Goal: Information Seeking & Learning: Learn about a topic

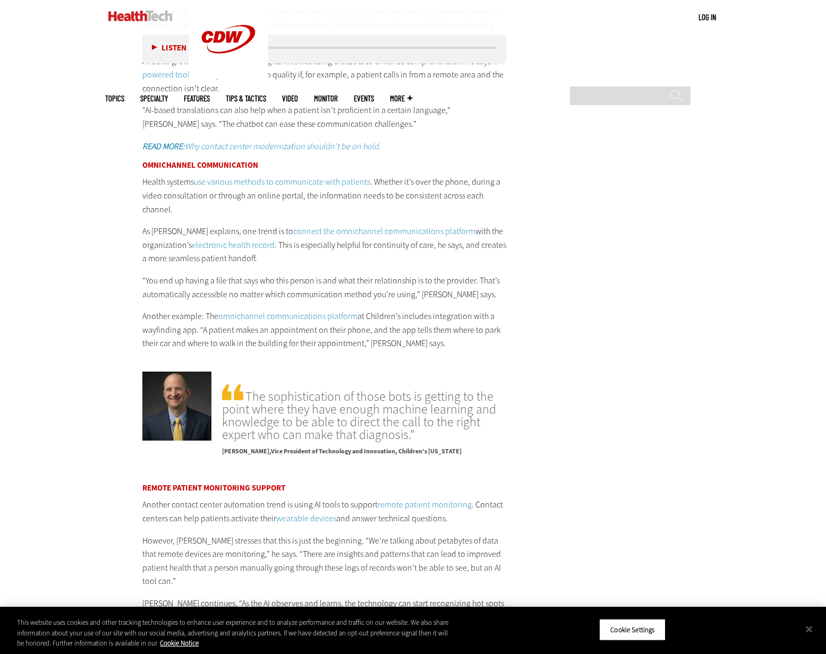
scroll to position [1878, 0]
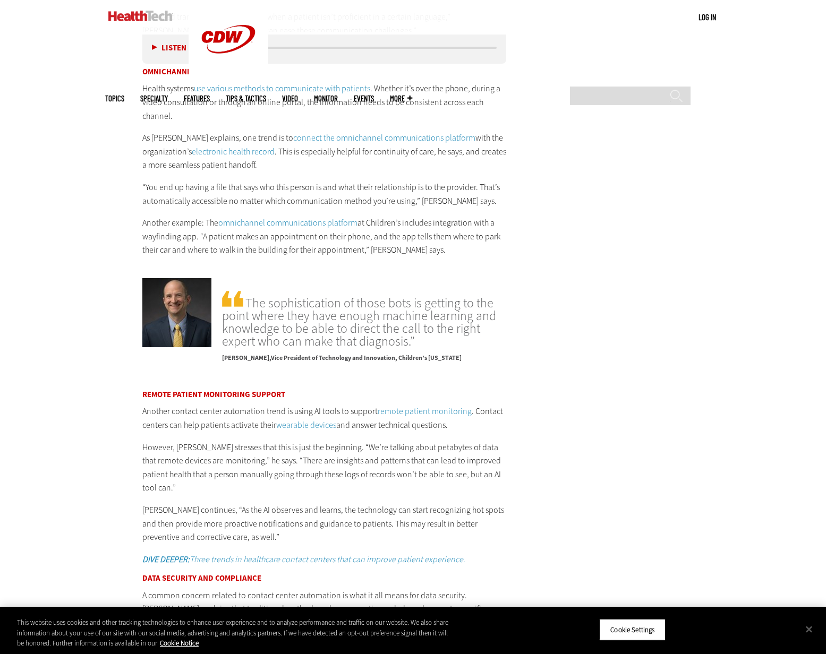
click at [413, 132] on link "connect the omnichannel communications platform" at bounding box center [384, 137] width 182 height 11
click at [303, 217] on link "omnichannel communications platform" at bounding box center [287, 222] width 139 height 11
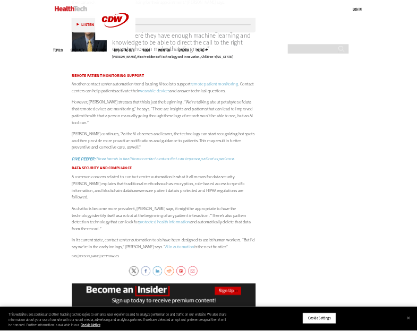
scroll to position [2115, 0]
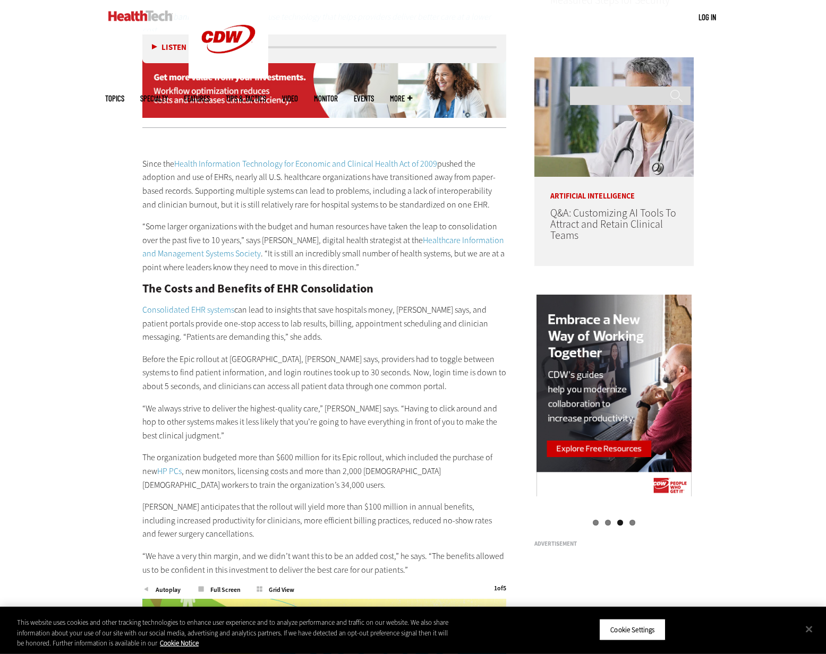
scroll to position [799, 0]
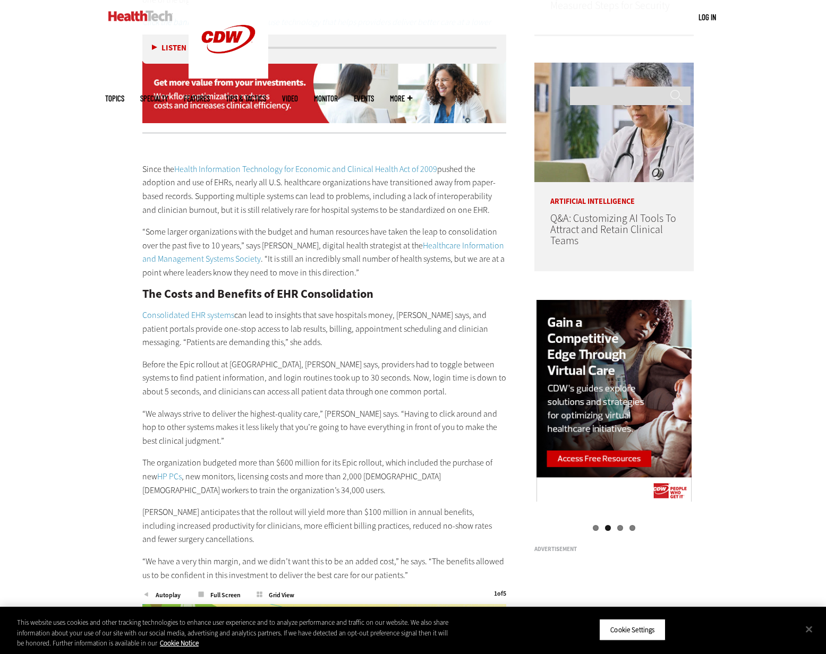
drag, startPoint x: 478, startPoint y: 211, endPoint x: 262, endPoint y: 211, distance: 216.1
click at [262, 211] on p "Since the Health Information Technology for Economic and Clinical Health Act of…" at bounding box center [324, 190] width 364 height 54
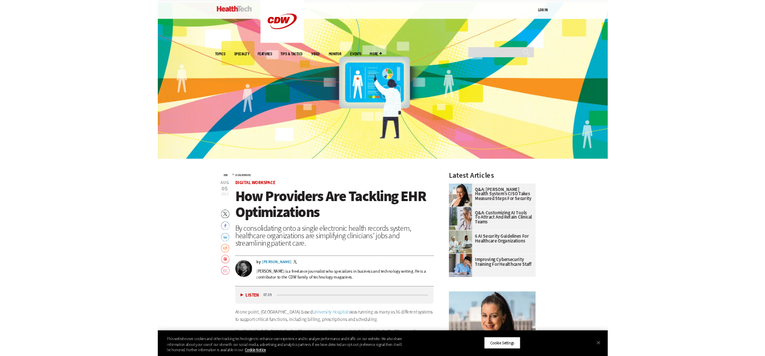
scroll to position [280, 0]
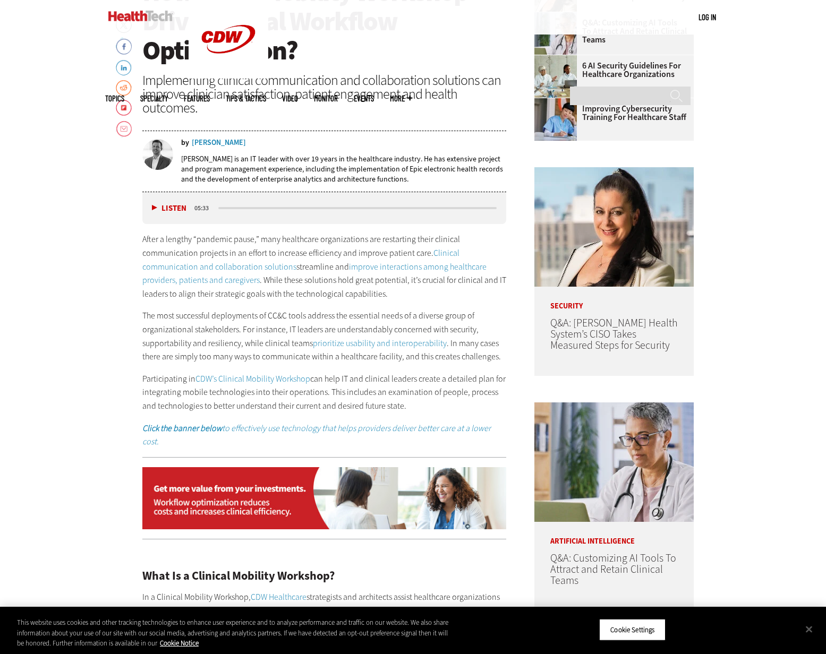
scroll to position [629, 0]
